Goal: Transaction & Acquisition: Register for event/course

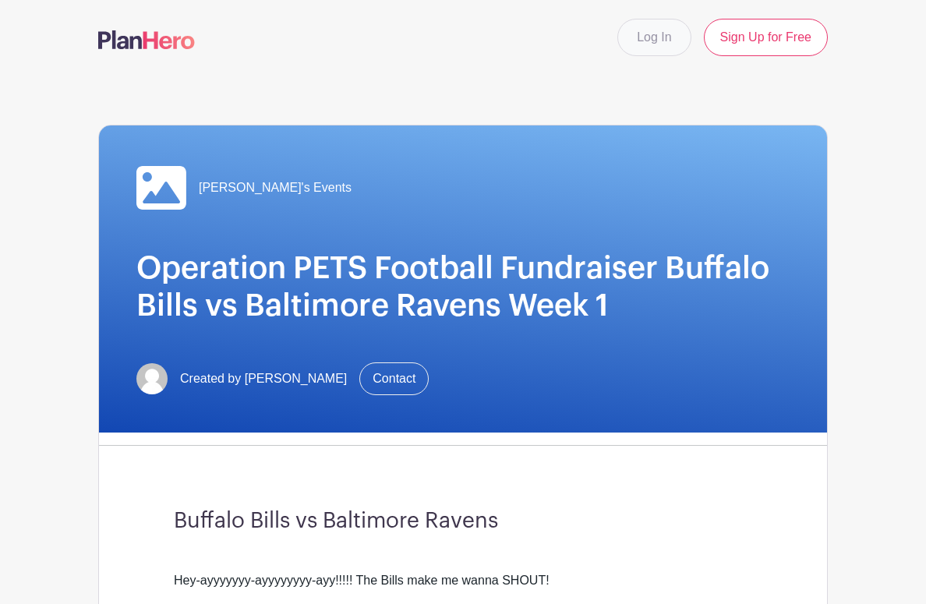
click at [672, 37] on link "Log In" at bounding box center [653, 37] width 73 height 37
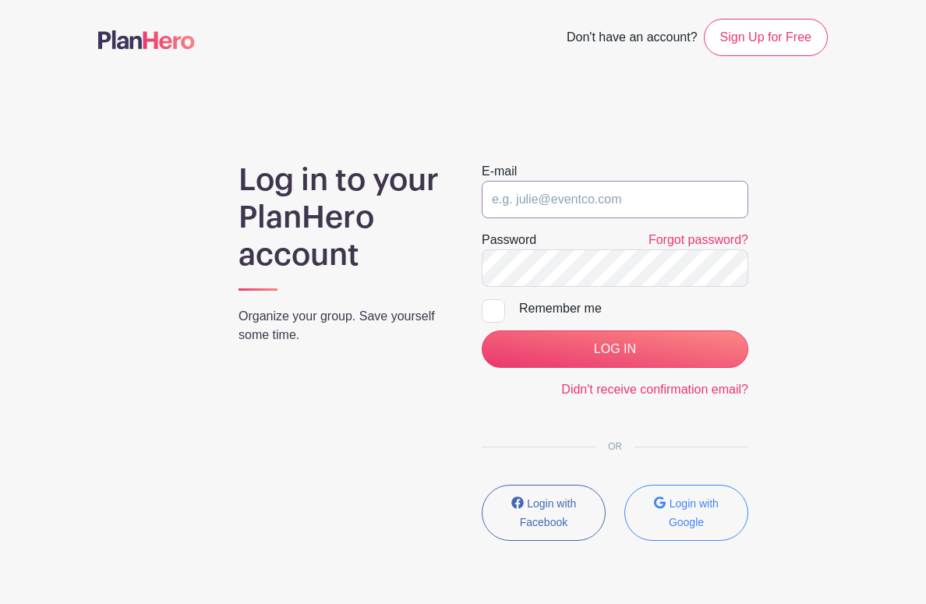
type input "ldelrosso9@yahoo.com"
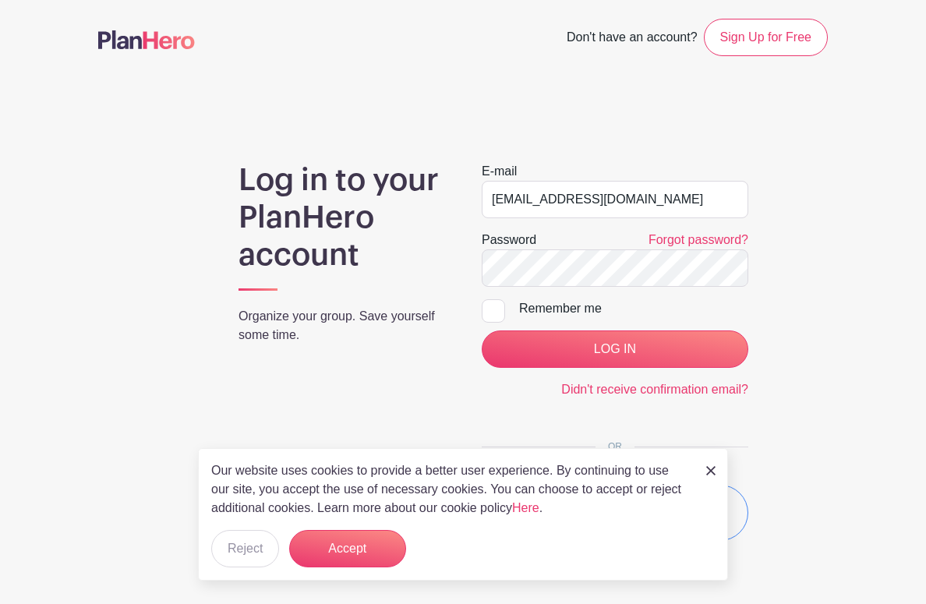
click at [715, 472] on div "Our website uses cookies to provide a better user experience. By continuing to …" at bounding box center [463, 514] width 530 height 132
click at [708, 468] on img at bounding box center [710, 470] width 9 height 9
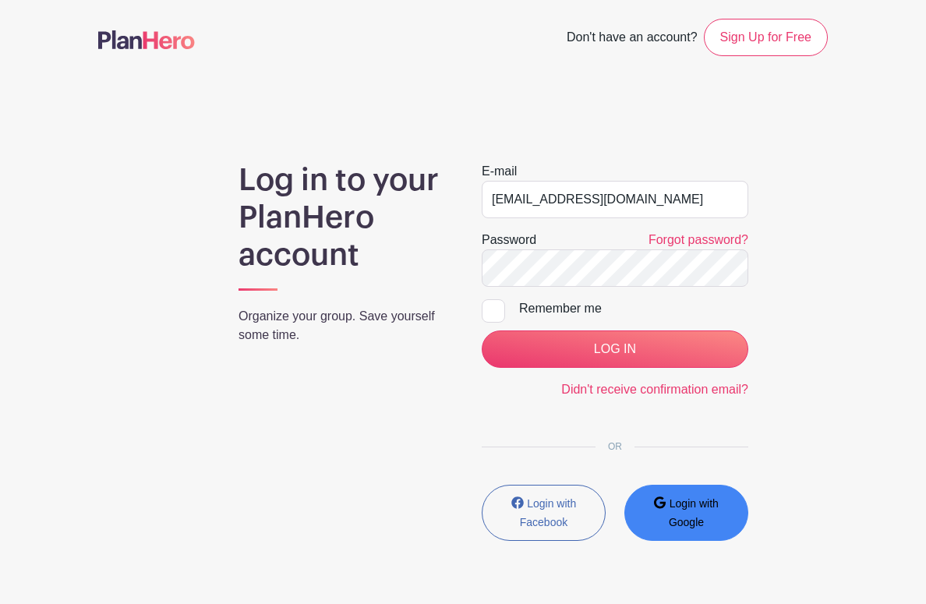
click at [657, 509] on icon "submit" at bounding box center [660, 502] width 12 height 12
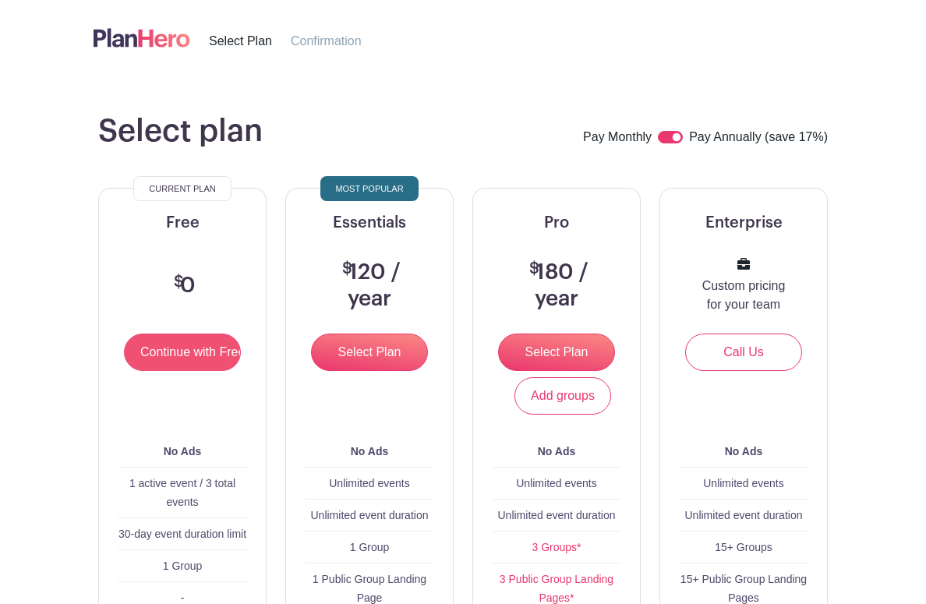
click at [217, 339] on input "Continue with Free" at bounding box center [182, 352] width 117 height 37
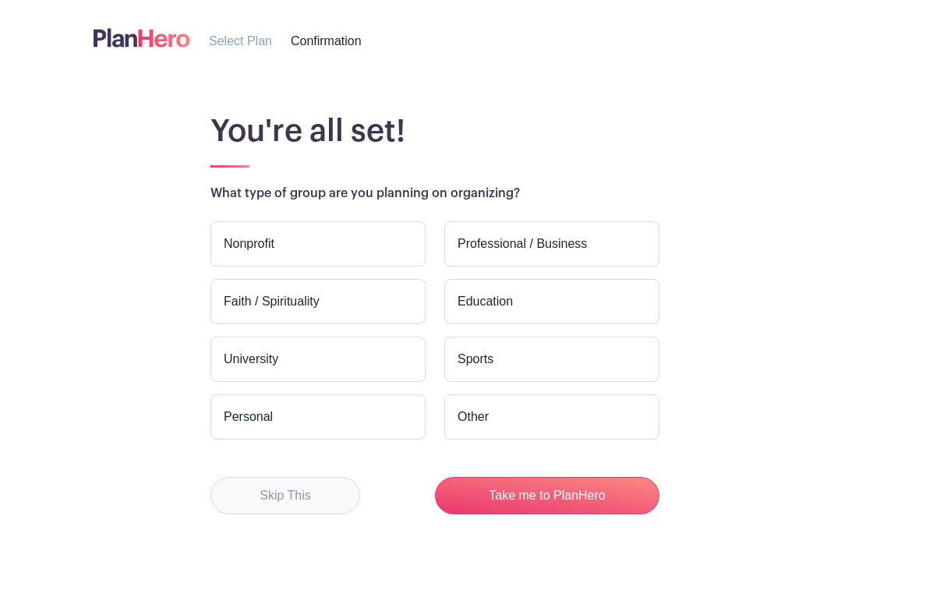
click at [310, 502] on button "Skip This" at bounding box center [285, 495] width 150 height 37
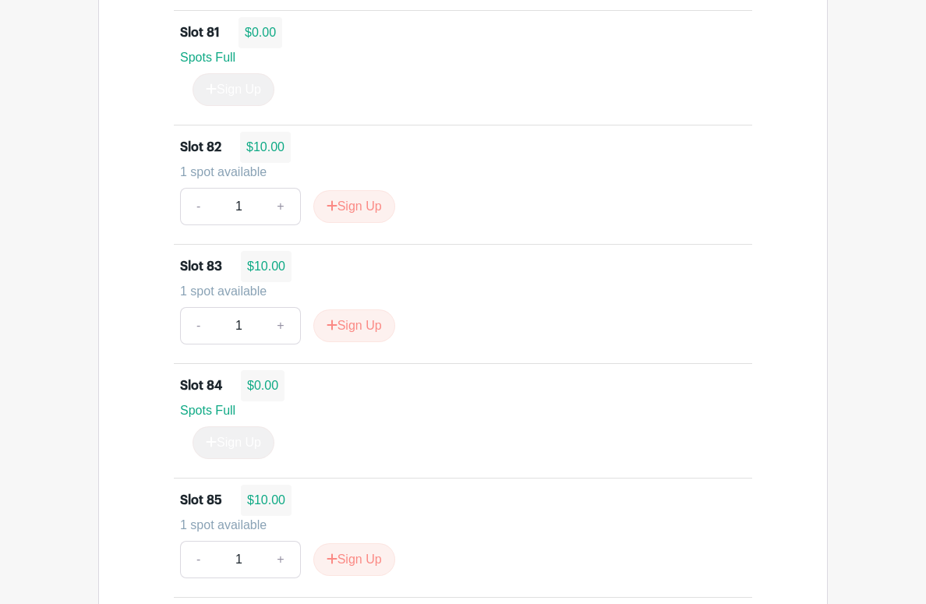
scroll to position [10508, 0]
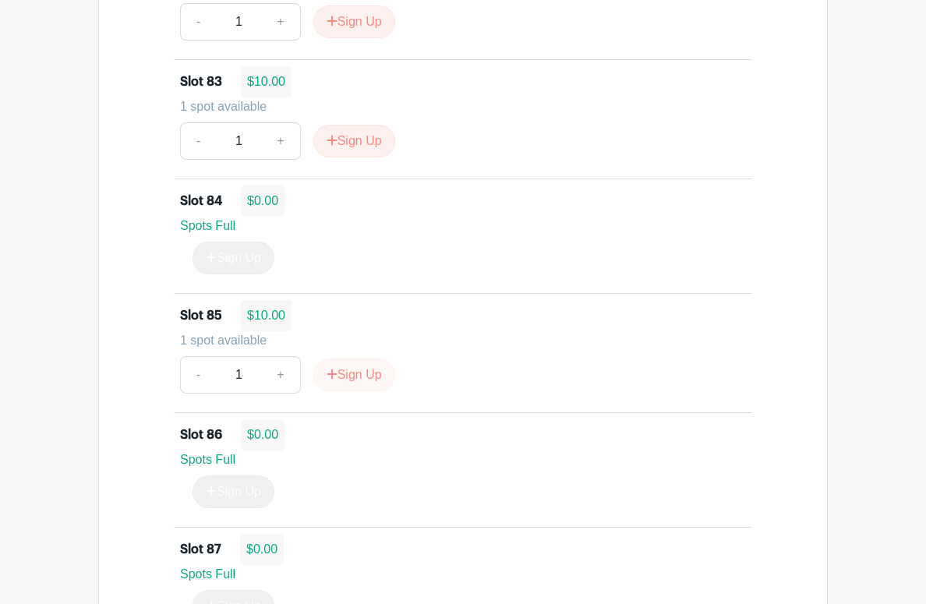
click at [338, 391] on button "Sign Up" at bounding box center [354, 374] width 82 height 33
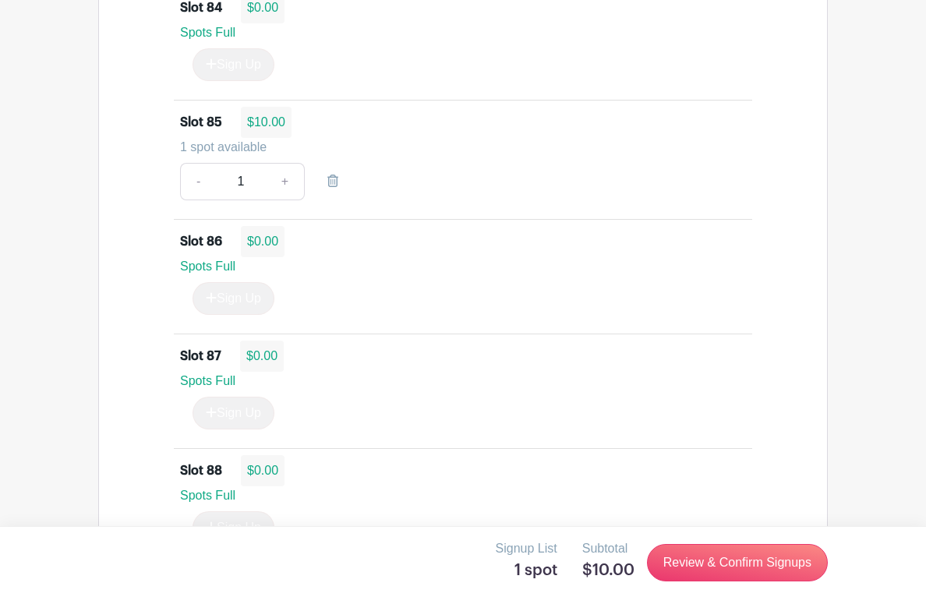
scroll to position [10740, 0]
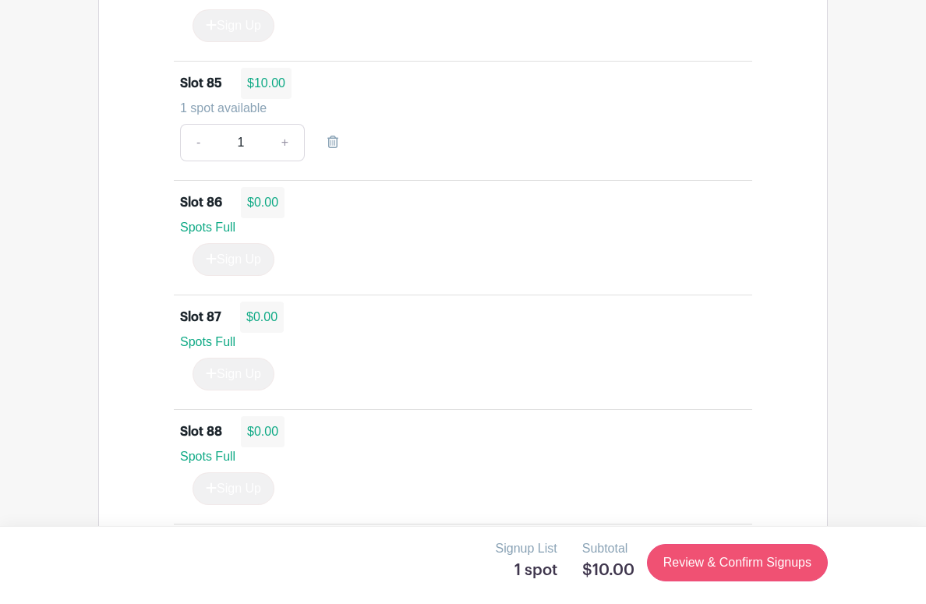
click at [690, 559] on link "Review & Confirm Signups" at bounding box center [737, 562] width 181 height 37
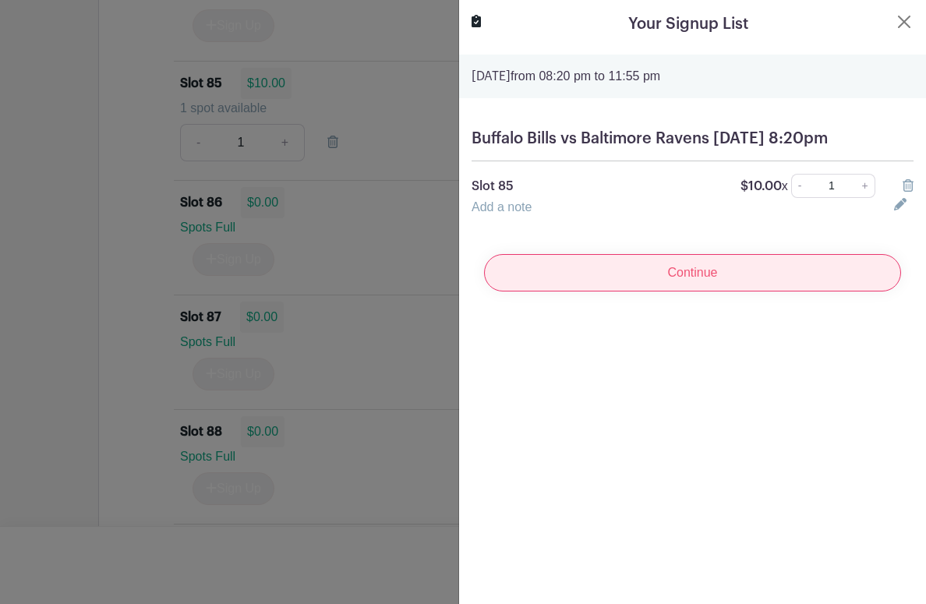
click at [682, 291] on input "Continue" at bounding box center [692, 272] width 417 height 37
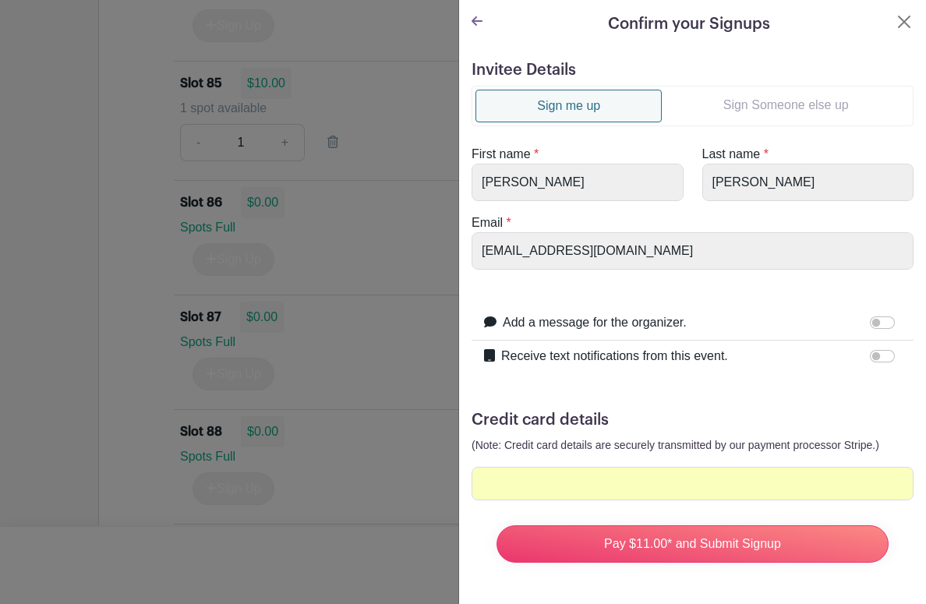
click at [798, 496] on div at bounding box center [692, 484] width 442 height 34
click at [908, 21] on button "Close" at bounding box center [904, 21] width 19 height 19
